Goal: Task Accomplishment & Management: Use online tool/utility

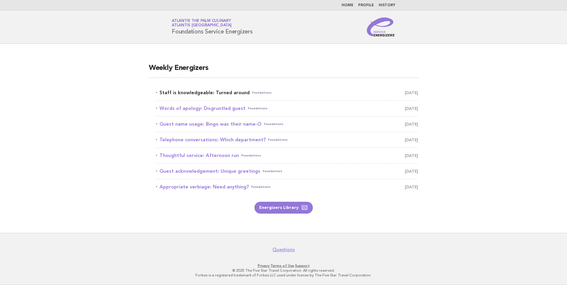
click at [226, 94] on link "Staff is knowledgeable: Turned around Foundations [DATE]" at bounding box center [287, 93] width 262 height 8
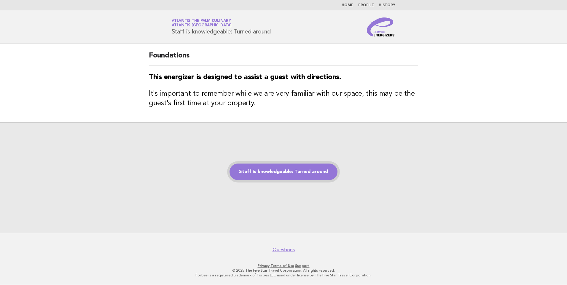
click at [281, 176] on link "Staff is knowledgeable: Turned around" at bounding box center [284, 172] width 108 height 17
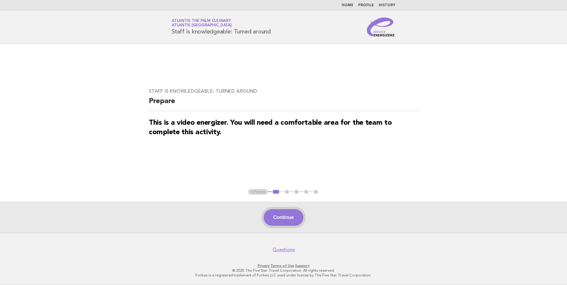
click at [287, 216] on button "Continue" at bounding box center [283, 218] width 39 height 17
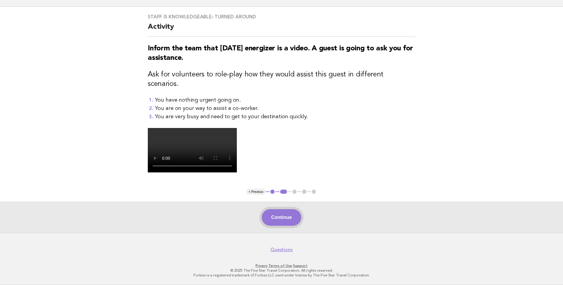
click at [282, 218] on button "Continue" at bounding box center [281, 218] width 39 height 17
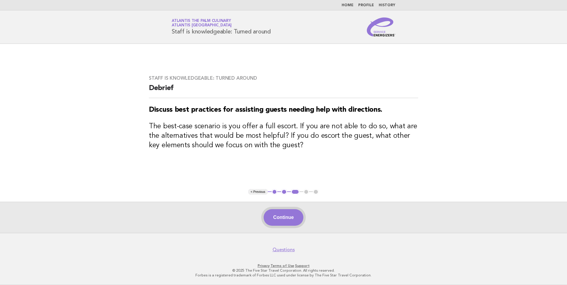
click at [290, 219] on button "Continue" at bounding box center [283, 218] width 39 height 17
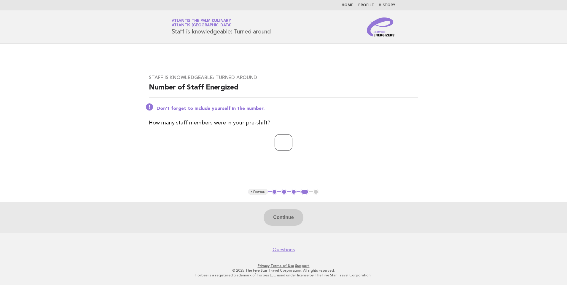
click at [284, 148] on input "number" at bounding box center [284, 142] width 18 height 17
type input "**"
click at [290, 218] on button "Continue" at bounding box center [283, 218] width 39 height 17
